Goal: Transaction & Acquisition: Purchase product/service

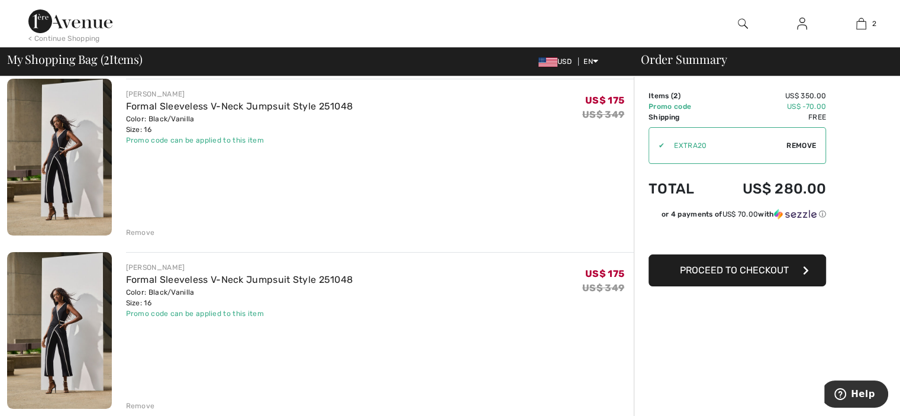
scroll to position [134, 0]
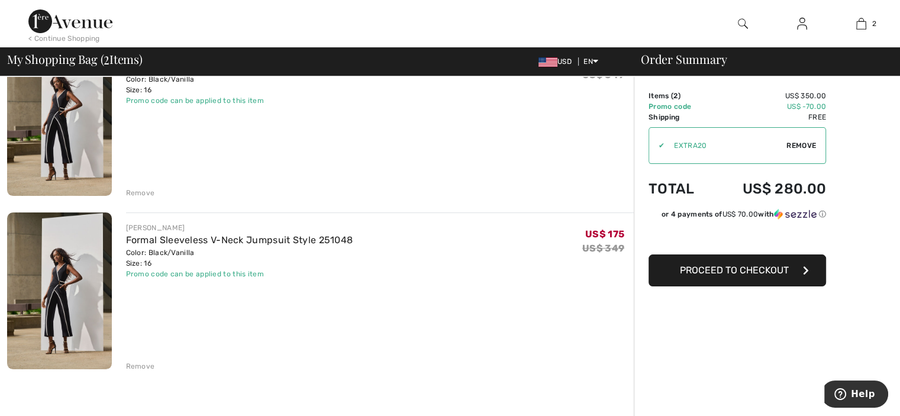
click at [135, 363] on div "Remove" at bounding box center [140, 366] width 29 height 11
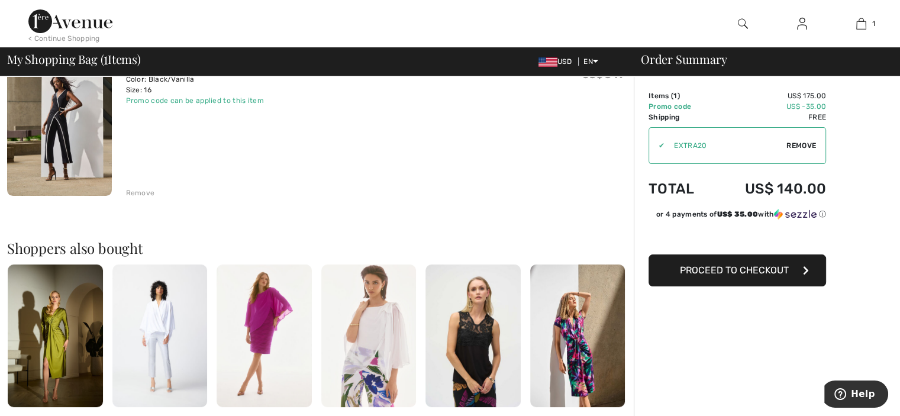
scroll to position [0, 0]
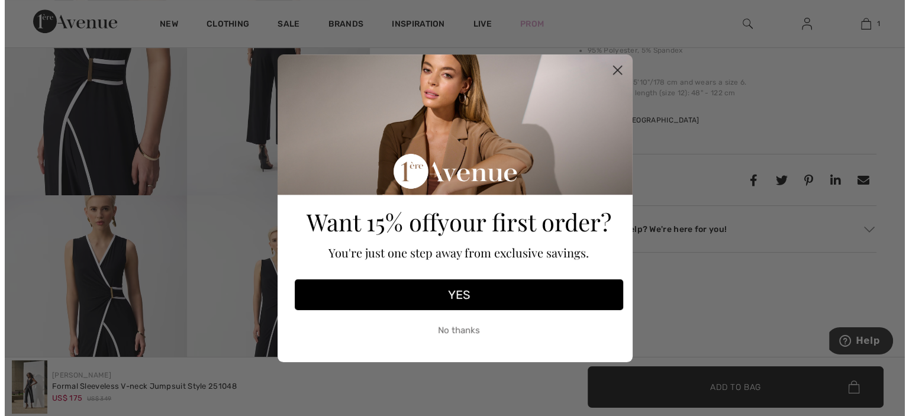
scroll to position [622, 0]
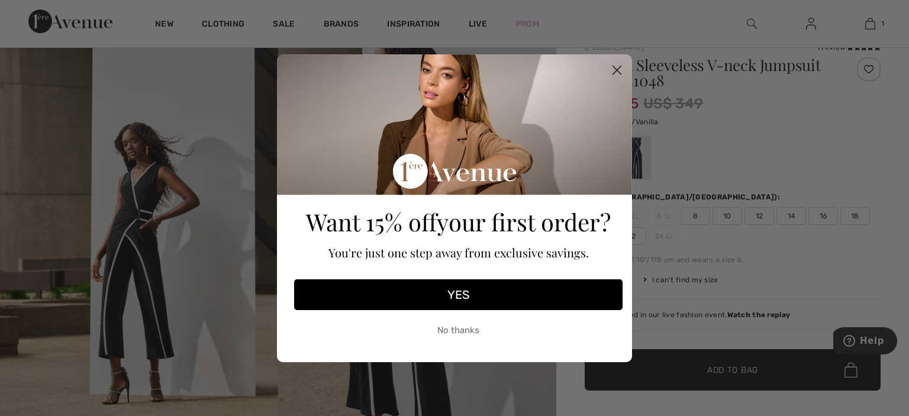
scroll to position [95, 0]
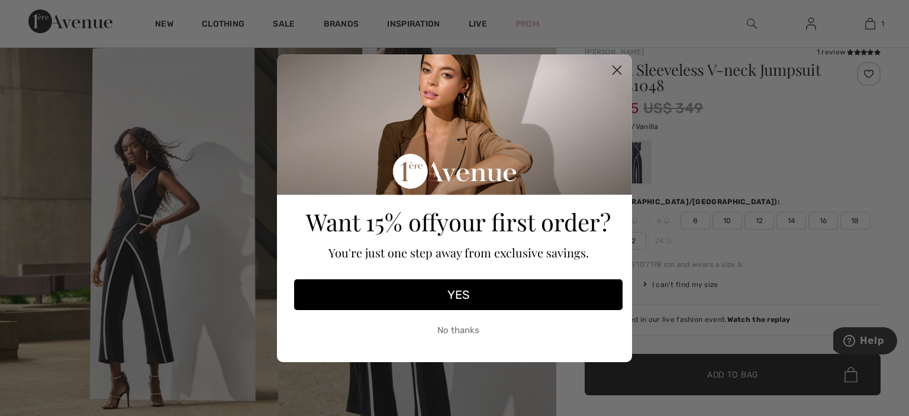
click at [616, 69] on icon "Close dialog" at bounding box center [617, 70] width 8 height 8
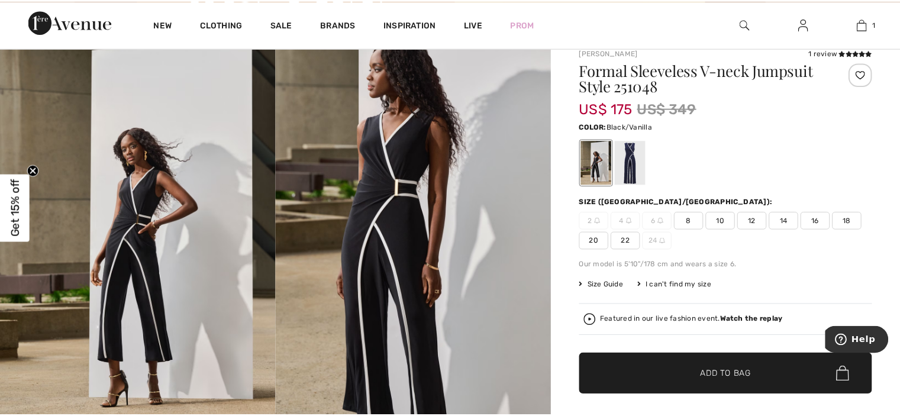
scroll to position [93, 0]
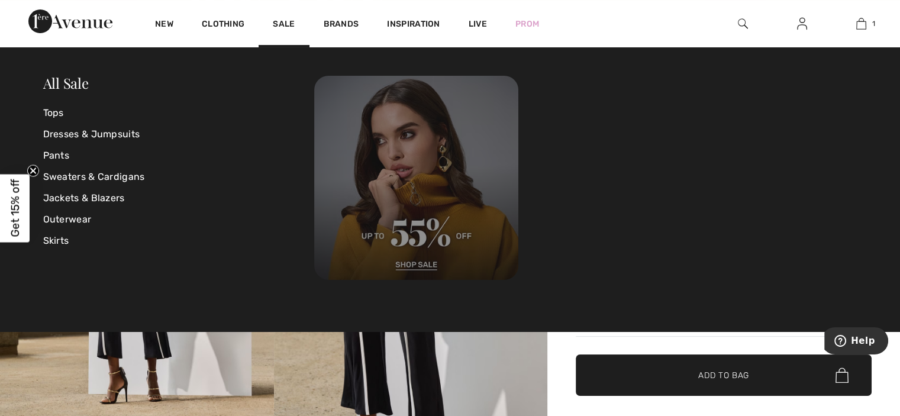
click at [426, 208] on img at bounding box center [416, 178] width 204 height 204
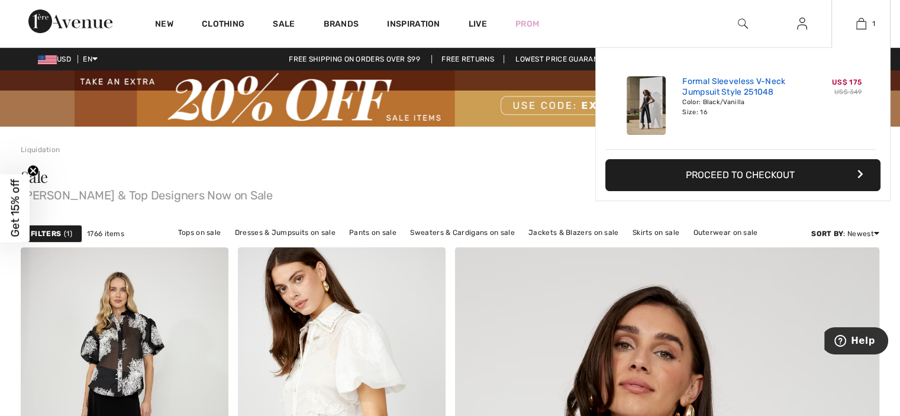
click at [705, 83] on link "Formal Sleeveless V-Neck Jumpsuit Style 251048" at bounding box center [740, 86] width 117 height 21
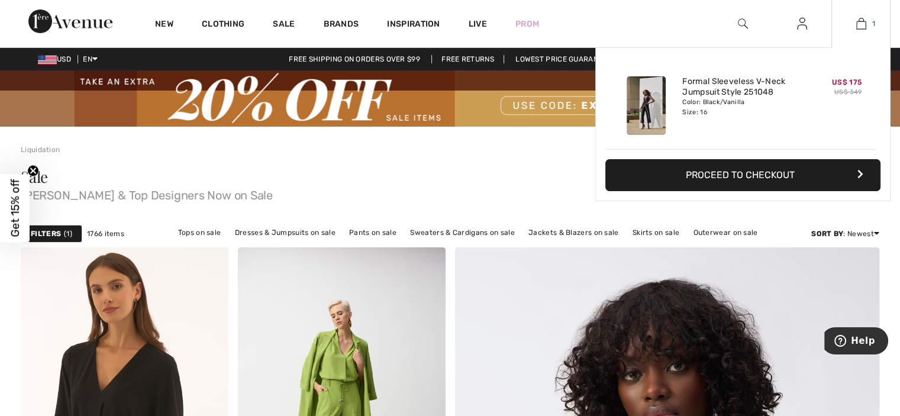
click at [863, 24] on img at bounding box center [861, 24] width 10 height 14
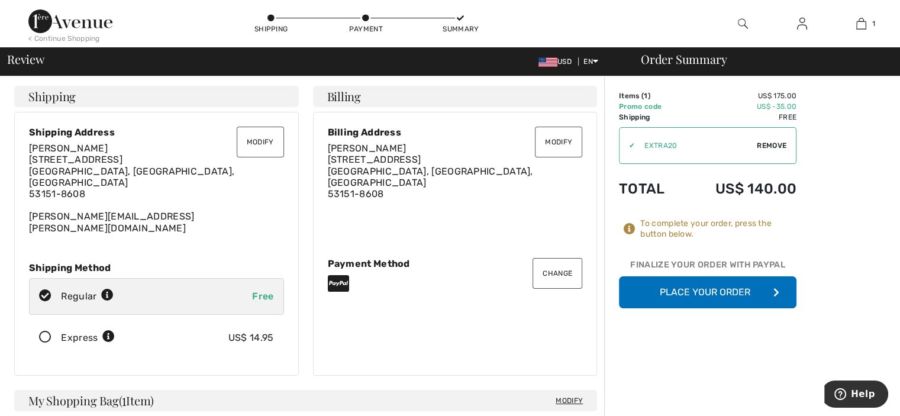
click at [701, 291] on button "Place Your Order" at bounding box center [707, 292] width 177 height 32
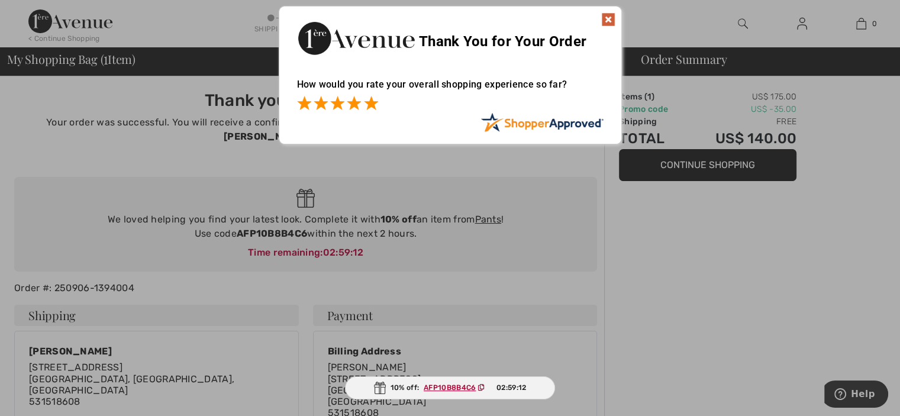
click at [371, 102] on span at bounding box center [371, 103] width 14 height 14
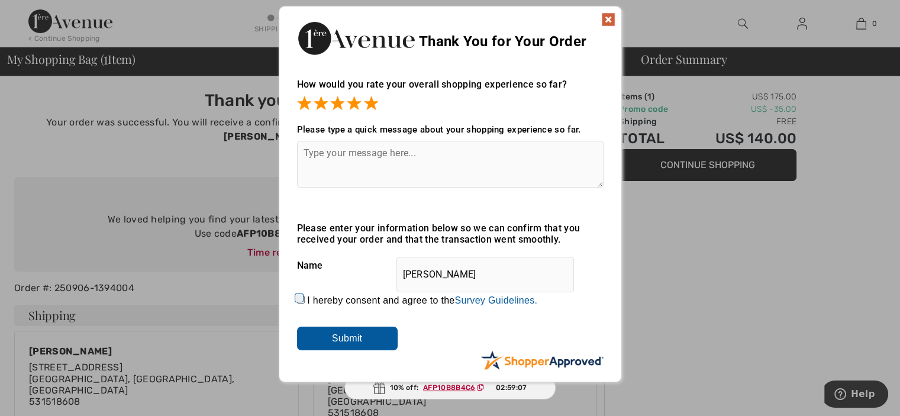
click at [443, 156] on textarea at bounding box center [450, 164] width 306 height 47
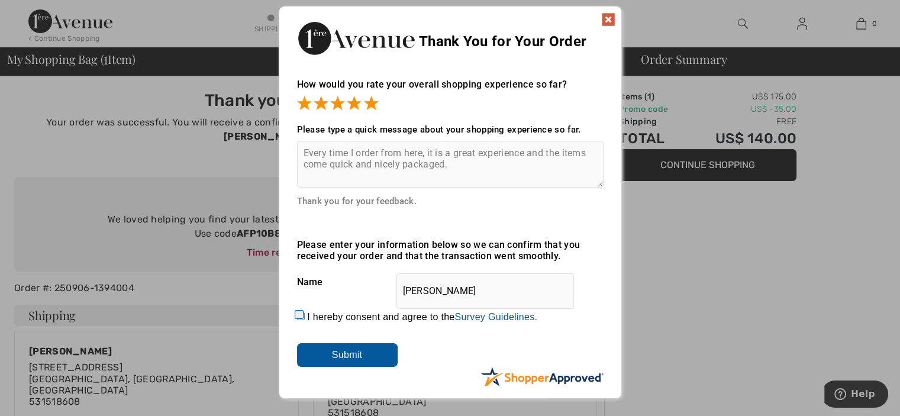
type textarea "Every time I order from here, it is a great experience and the items come quick…"
click at [298, 315] on input "I hereby consent and agree to the By submitting a review, you grant permission …" at bounding box center [301, 316] width 8 height 8
checkbox input "true"
click at [356, 354] on input "Submit" at bounding box center [347, 355] width 101 height 24
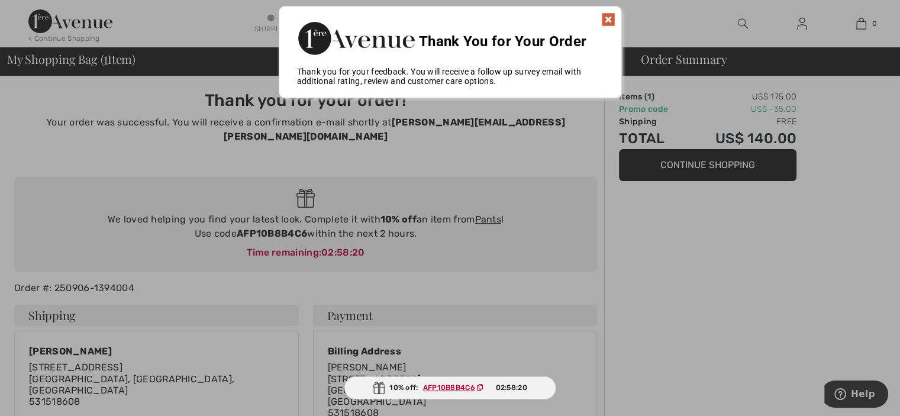
click at [608, 15] on img at bounding box center [608, 19] width 14 height 14
